Goal: Task Accomplishment & Management: Manage account settings

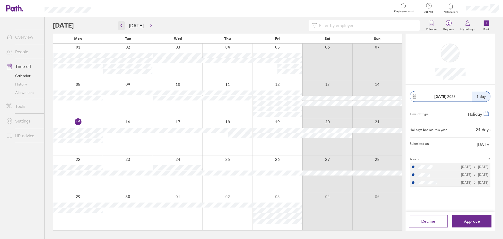
click at [122, 26] on icon "button" at bounding box center [122, 25] width 4 height 4
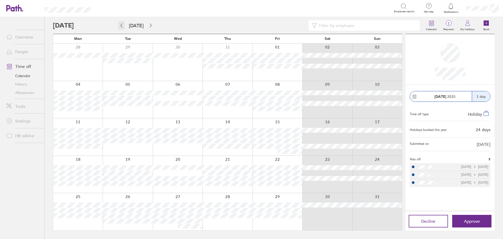
click at [122, 26] on icon "button" at bounding box center [122, 25] width 4 height 4
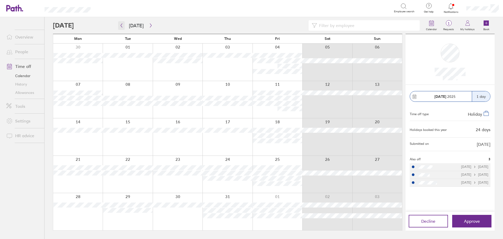
click at [122, 26] on icon "button" at bounding box center [122, 25] width 4 height 4
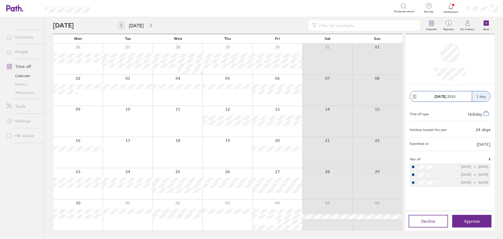
click at [122, 26] on icon "button" at bounding box center [122, 25] width 4 height 4
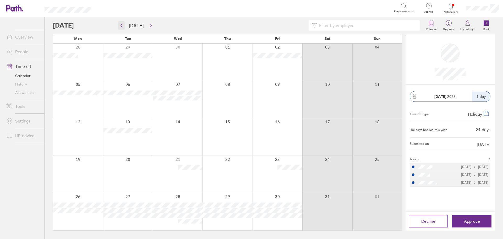
click at [122, 26] on icon "button" at bounding box center [122, 25] width 4 height 4
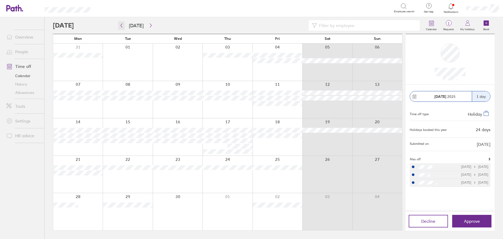
click at [122, 26] on icon "button" at bounding box center [122, 25] width 4 height 4
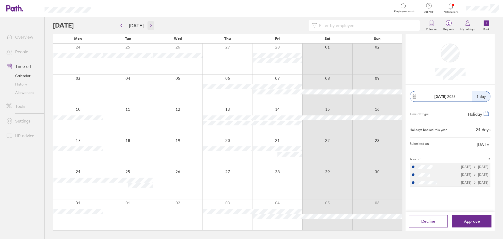
click at [149, 25] on icon "button" at bounding box center [151, 25] width 4 height 4
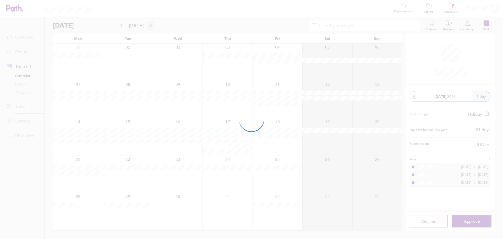
click at [149, 25] on div at bounding box center [251, 119] width 503 height 239
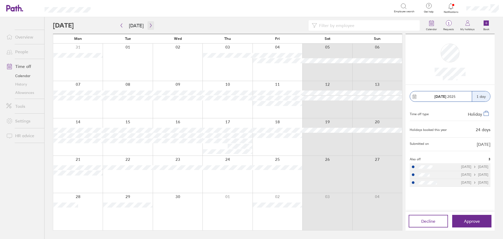
click at [149, 26] on icon "button" at bounding box center [151, 25] width 4 height 4
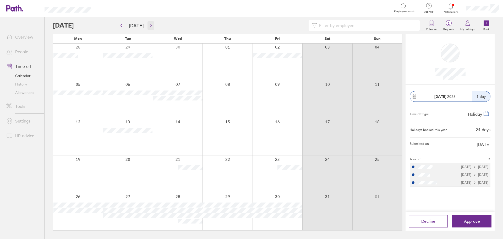
click at [150, 25] on icon "button" at bounding box center [151, 26] width 2 height 4
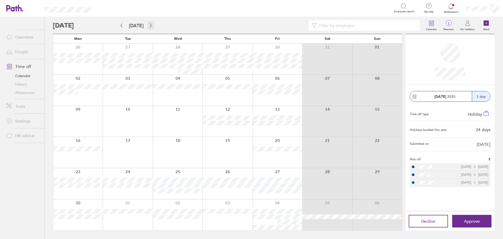
click at [149, 25] on icon "button" at bounding box center [151, 25] width 4 height 4
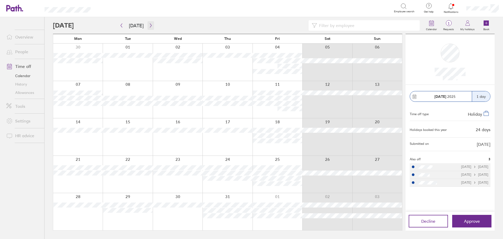
click at [149, 25] on icon "button" at bounding box center [151, 25] width 4 height 4
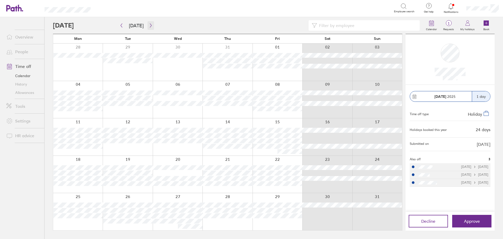
click at [149, 25] on icon "button" at bounding box center [151, 25] width 4 height 4
